Goal: Task Accomplishment & Management: Use online tool/utility

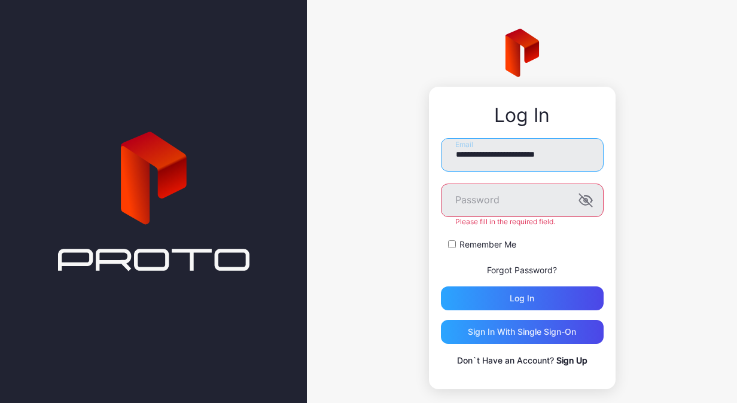
drag, startPoint x: 573, startPoint y: 156, endPoint x: 395, endPoint y: 146, distance: 178.6
click at [395, 146] on div "**********" at bounding box center [522, 209] width 430 height 418
click at [441, 287] on button "Log in" at bounding box center [522, 299] width 163 height 24
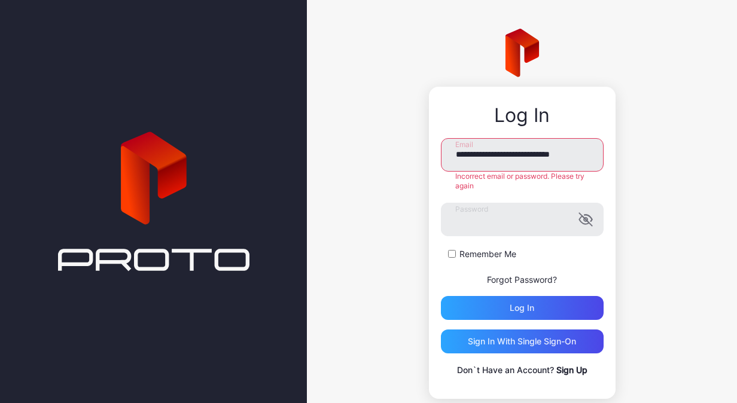
scroll to position [0, 10]
drag, startPoint x: 519, startPoint y: 156, endPoint x: 716, endPoint y: 168, distance: 197.3
click at [716, 168] on div "**********" at bounding box center [522, 214] width 430 height 428
click at [688, 275] on div "**********" at bounding box center [522, 214] width 430 height 428
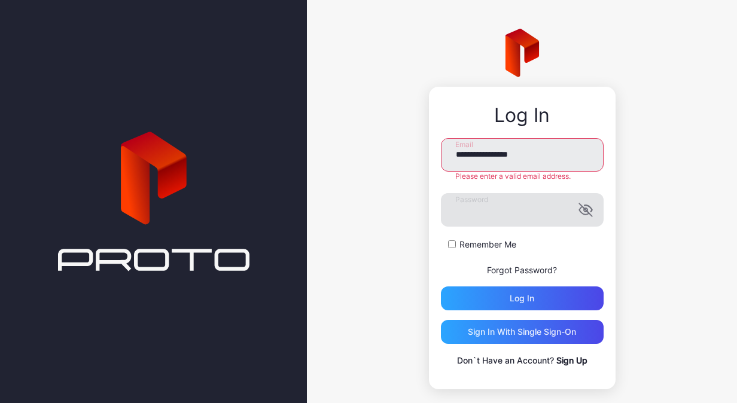
click at [579, 207] on icon "button" at bounding box center [586, 210] width 14 height 14
drag, startPoint x: 535, startPoint y: 303, endPoint x: 552, endPoint y: 297, distance: 18.2
click at [535, 303] on div "Log in" at bounding box center [522, 299] width 163 height 24
click at [666, 280] on div "**********" at bounding box center [522, 209] width 430 height 418
click at [551, 163] on input "**********" at bounding box center [522, 155] width 163 height 34
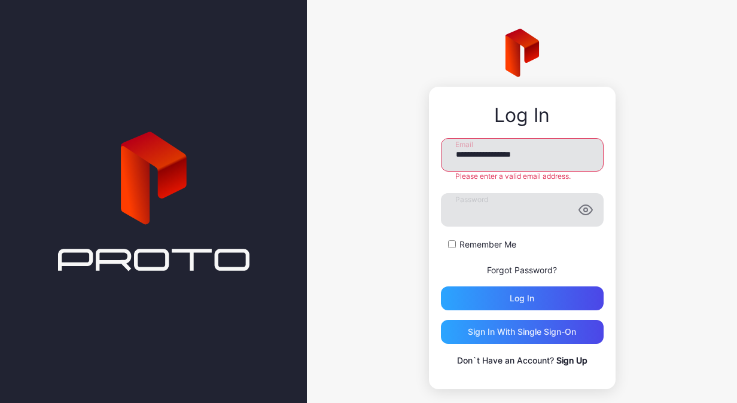
type input "**********"
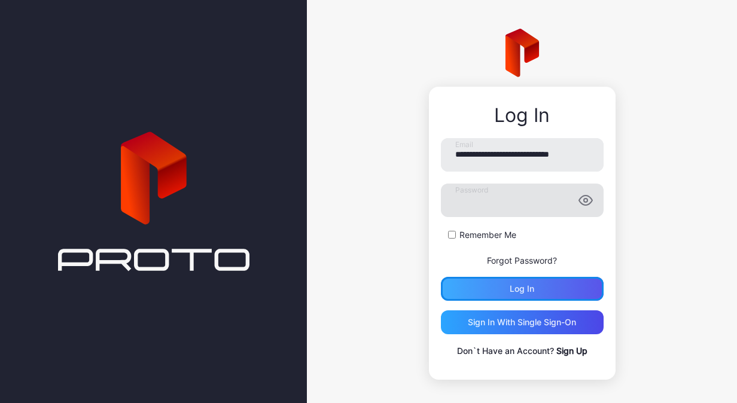
click at [514, 290] on div "Log in" at bounding box center [522, 289] width 25 height 10
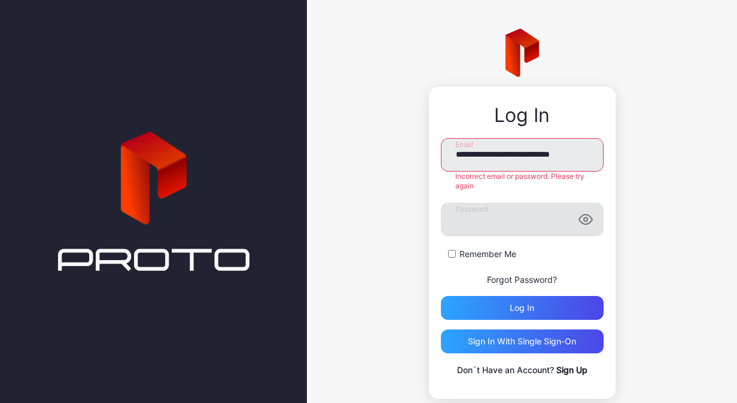
scroll to position [0, 10]
drag, startPoint x: 446, startPoint y: 156, endPoint x: 674, endPoint y: 156, distance: 228.0
click at [674, 156] on div "**********" at bounding box center [522, 214] width 430 height 428
click at [681, 287] on div "**********" at bounding box center [522, 214] width 430 height 428
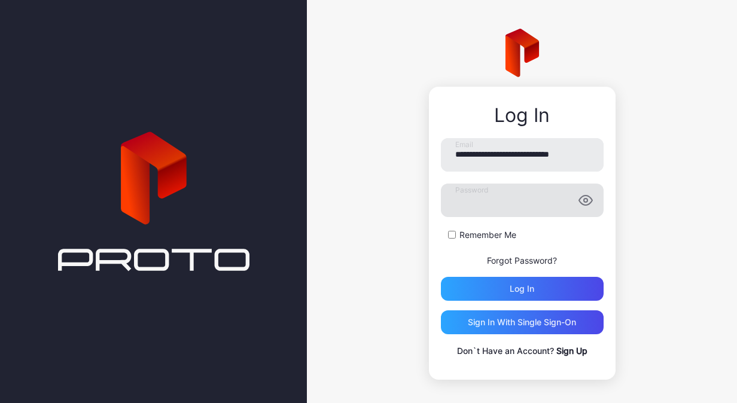
scroll to position [0, 0]
drag, startPoint x: 573, startPoint y: 200, endPoint x: 656, endPoint y: 248, distance: 95.8
click at [584, 201] on icon "button" at bounding box center [586, 201] width 4 height 4
drag, startPoint x: 559, startPoint y: 291, endPoint x: 648, endPoint y: 282, distance: 89.0
click at [560, 291] on div "Log in" at bounding box center [522, 289] width 163 height 24
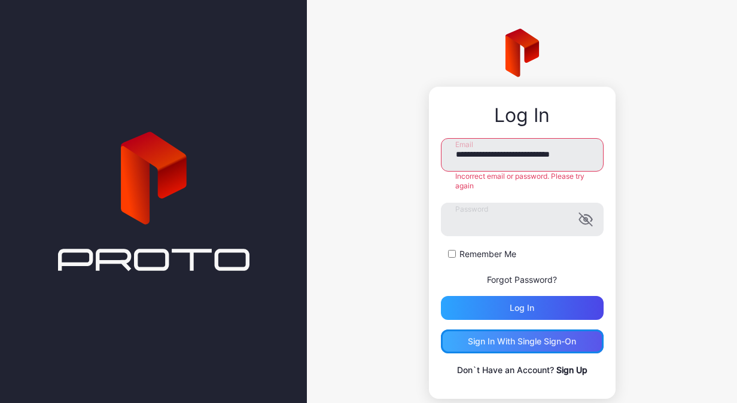
click at [535, 337] on div "Sign in With Single Sign-On" at bounding box center [522, 342] width 108 height 10
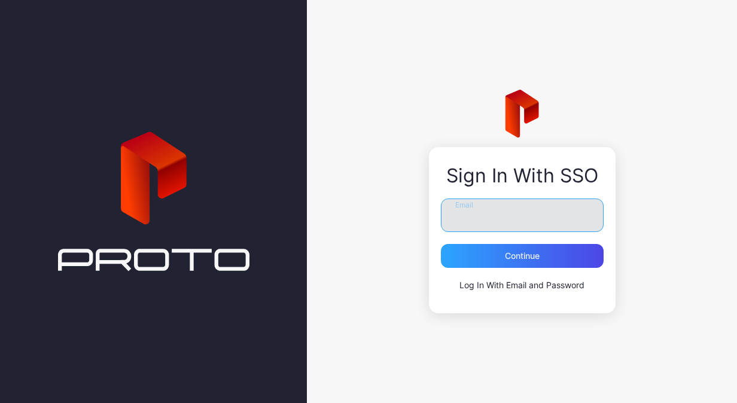
click at [537, 220] on input "Email" at bounding box center [522, 216] width 163 height 34
type input "**********"
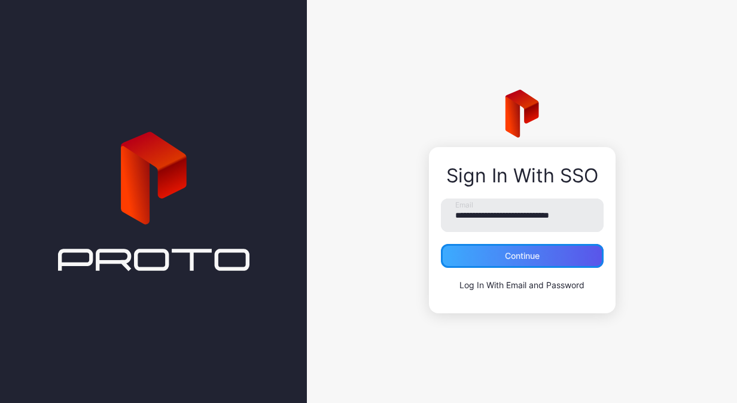
click at [545, 255] on div "Continue" at bounding box center [522, 256] width 163 height 24
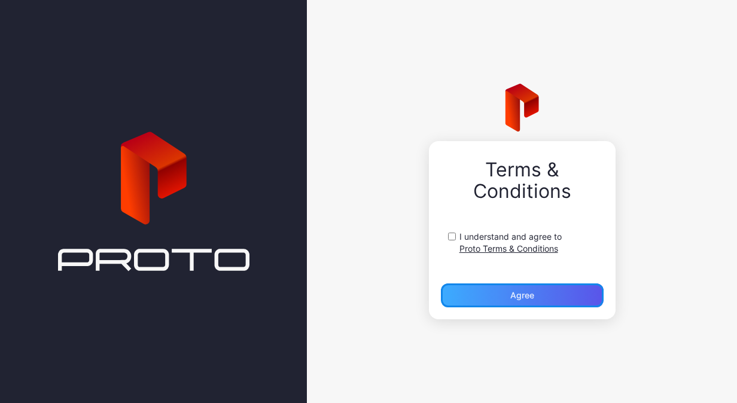
click at [505, 293] on div "Agree" at bounding box center [522, 296] width 163 height 24
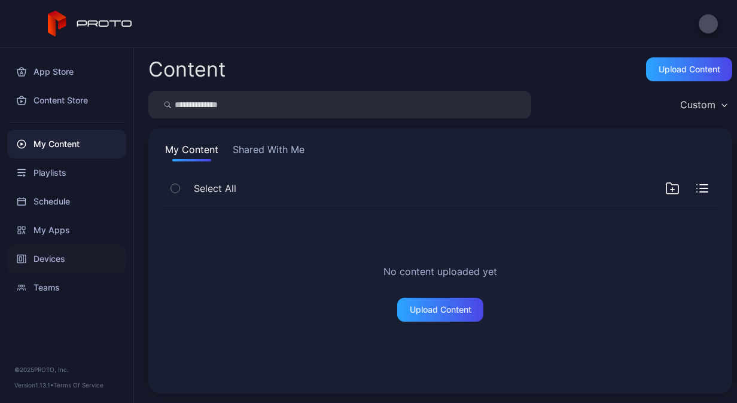
click at [52, 259] on div "Devices" at bounding box center [66, 259] width 119 height 29
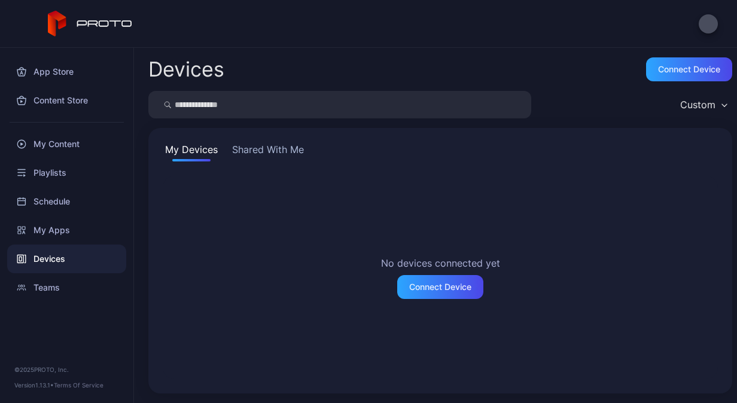
click at [280, 153] on button "Shared With Me" at bounding box center [268, 151] width 77 height 19
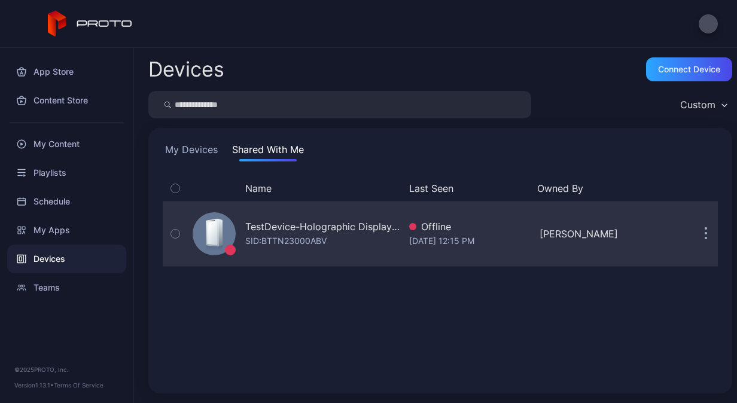
click at [296, 229] on div "TestDevice-Holographic Display-[GEOGRAPHIC_DATA]-500West-Showcase" at bounding box center [322, 227] width 154 height 14
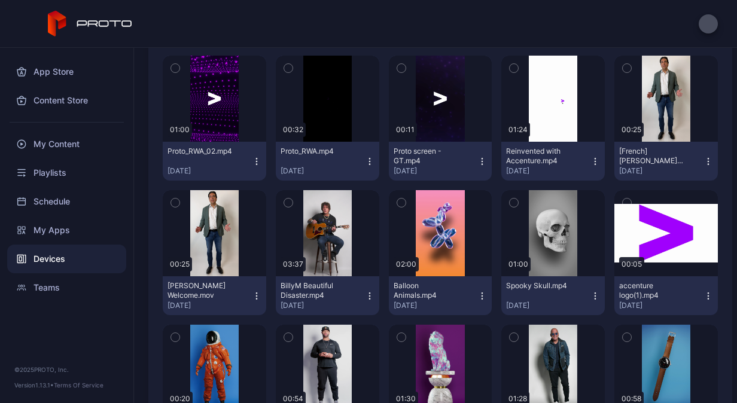
scroll to position [378, 0]
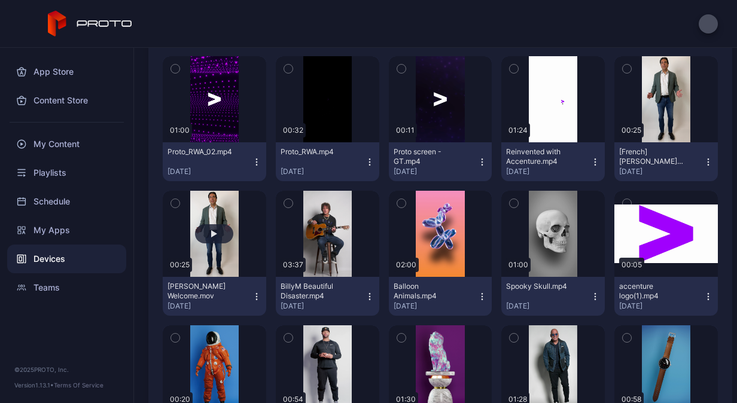
click at [217, 243] on button "button" at bounding box center [215, 234] width 104 height 86
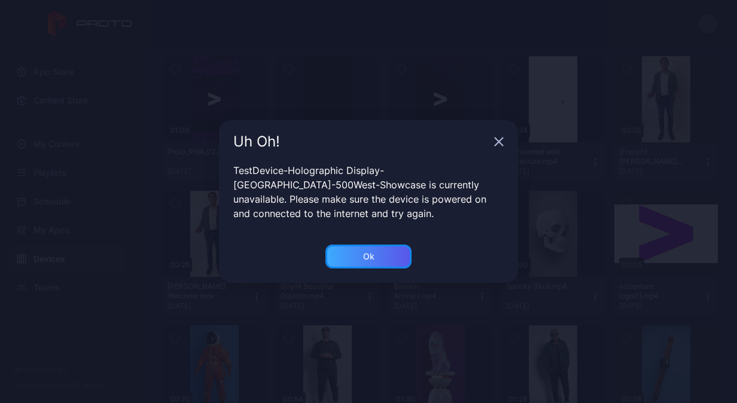
click at [376, 257] on div "Ok" at bounding box center [369, 257] width 86 height 24
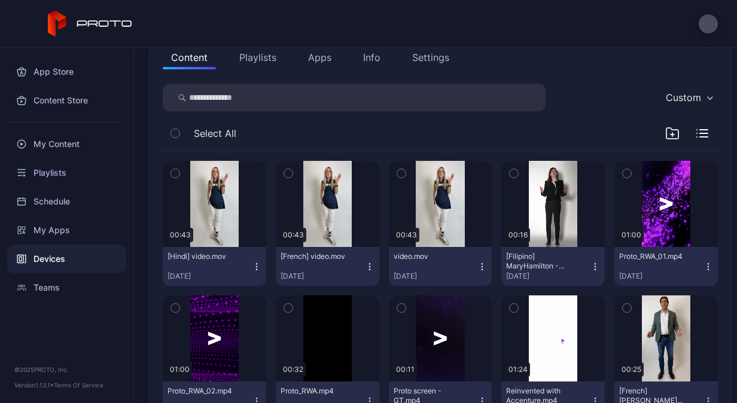
scroll to position [79, 0]
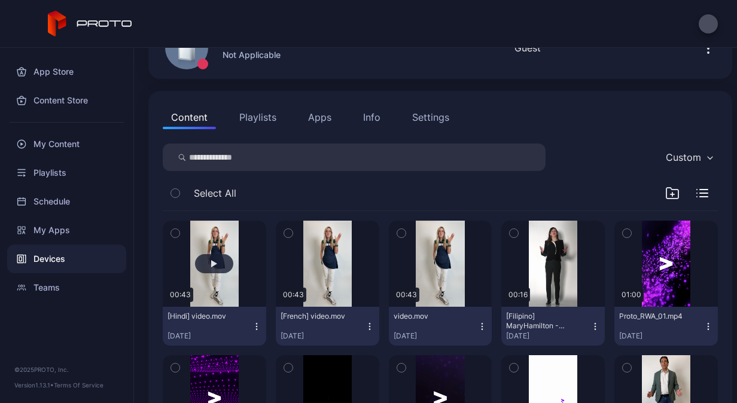
click at [217, 247] on button "button" at bounding box center [215, 264] width 104 height 86
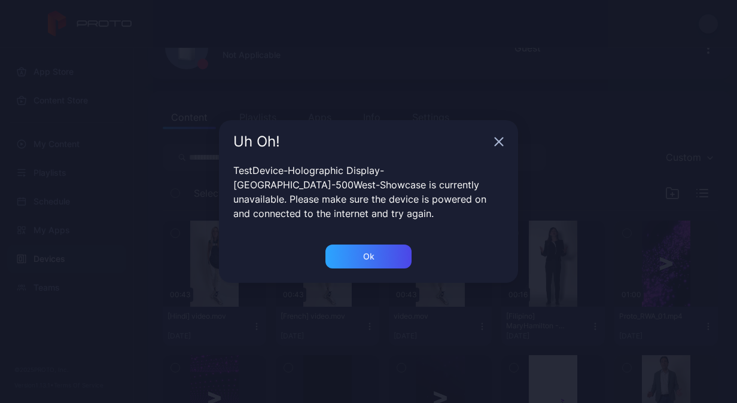
drag, startPoint x: 502, startPoint y: 144, endPoint x: 514, endPoint y: 145, distance: 12.1
click at [503, 144] on icon "button" at bounding box center [499, 142] width 10 height 10
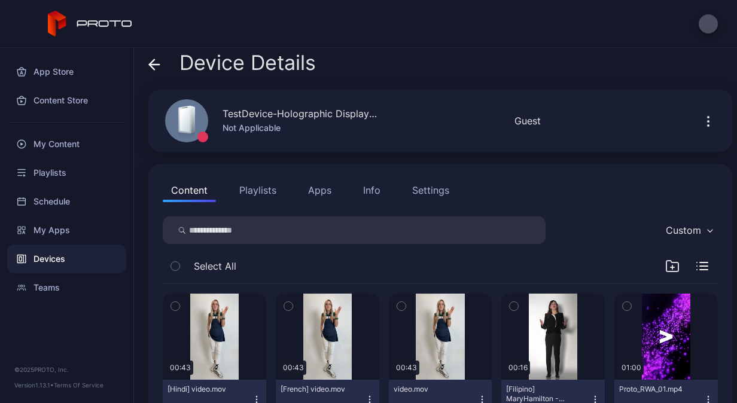
scroll to position [0, 0]
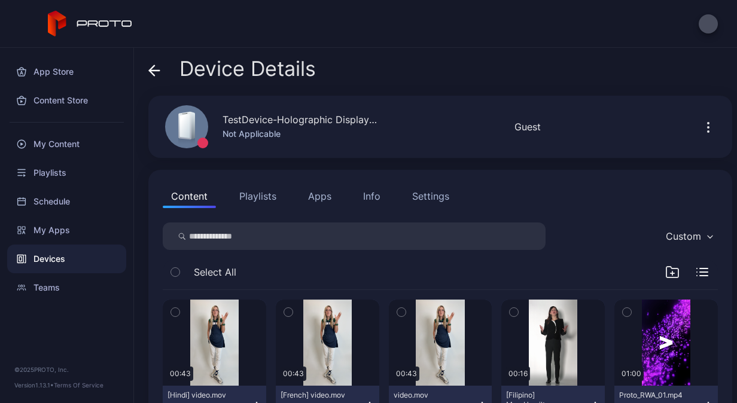
click at [256, 193] on button "Playlists" at bounding box center [258, 196] width 54 height 24
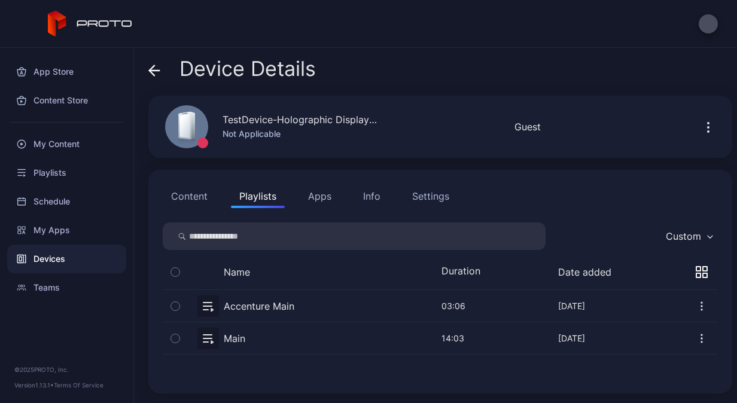
click at [326, 196] on button "Apps" at bounding box center [320, 196] width 40 height 24
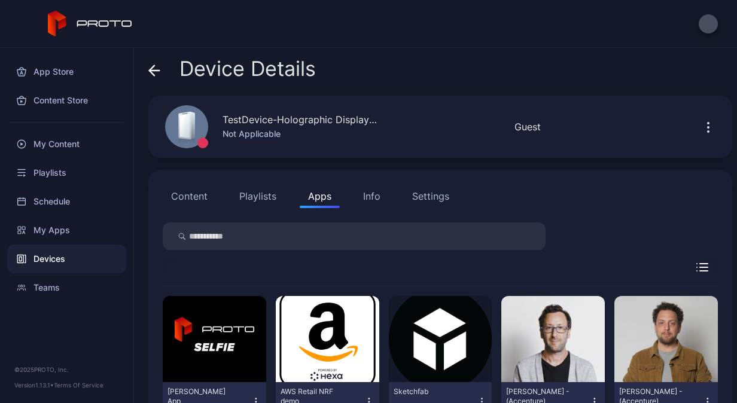
click at [205, 193] on button "Content" at bounding box center [189, 196] width 53 height 24
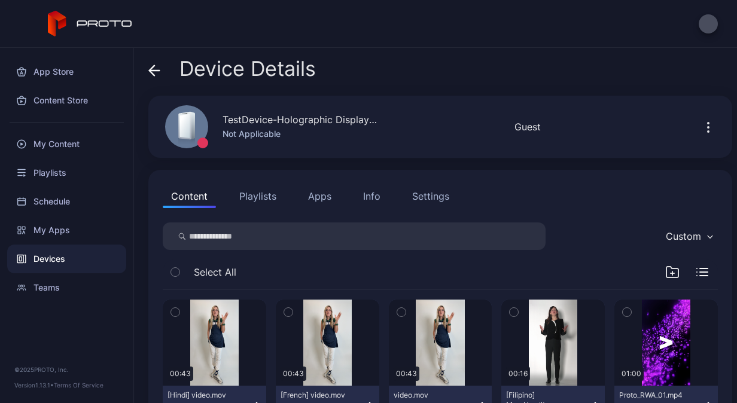
click at [152, 69] on icon at bounding box center [152, 70] width 5 height 10
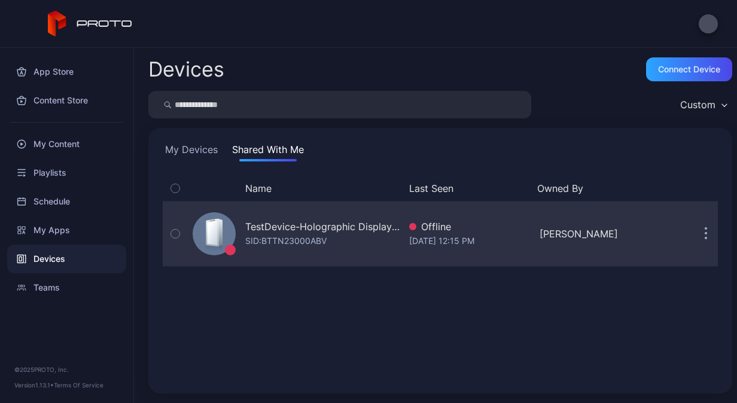
click at [706, 235] on icon "button" at bounding box center [707, 235] width 2 height 2
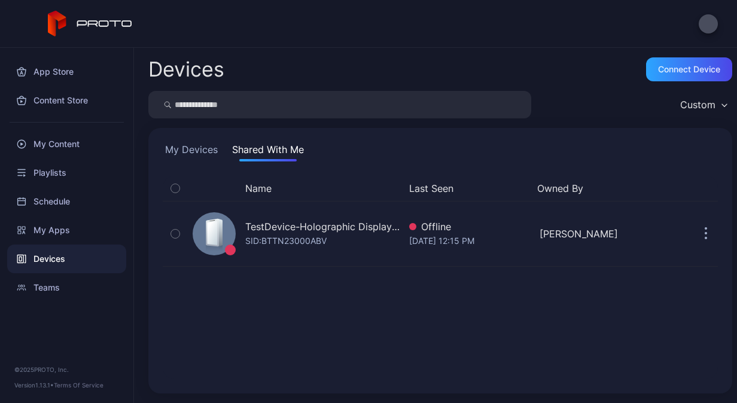
click at [490, 327] on div "Name Last Seen Owned By TestDevice-Holographic Display-[GEOGRAPHIC_DATA]-500Wes…" at bounding box center [440, 278] width 555 height 204
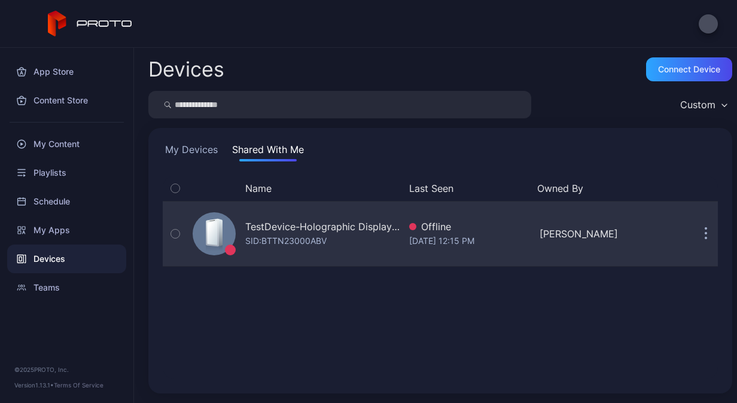
click at [300, 225] on div "TestDevice-Holographic Display-[GEOGRAPHIC_DATA]-500West-Showcase" at bounding box center [322, 227] width 154 height 14
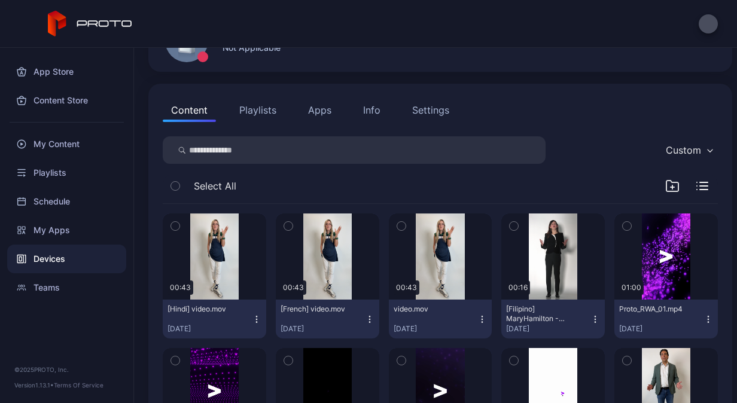
scroll to position [60, 0]
